Goal: Information Seeking & Learning: Learn about a topic

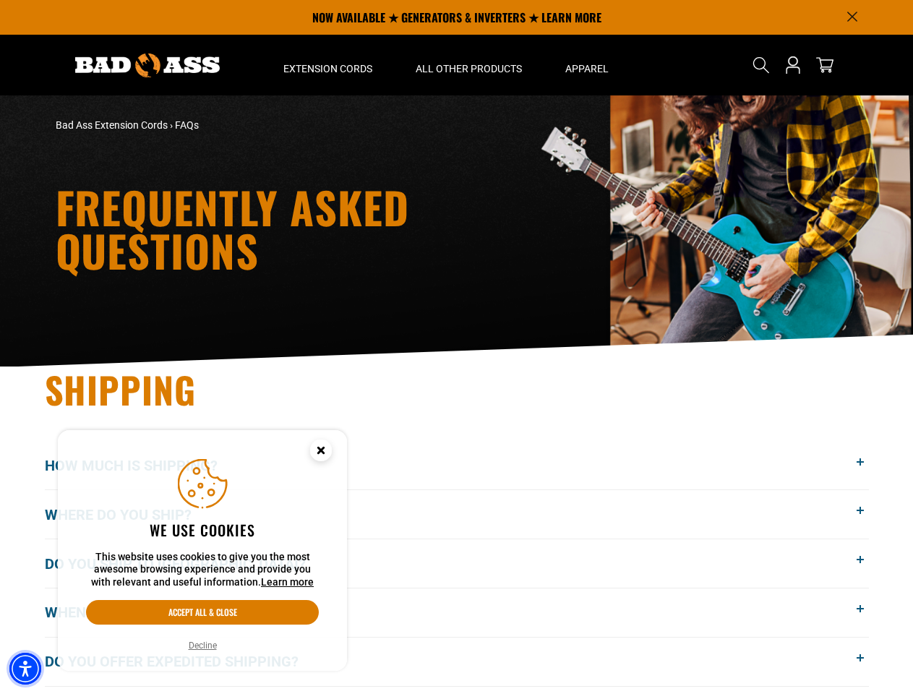
click at [25, 669] on img "Accessibility Menu" at bounding box center [25, 669] width 32 height 32
